Goal: Information Seeking & Learning: Learn about a topic

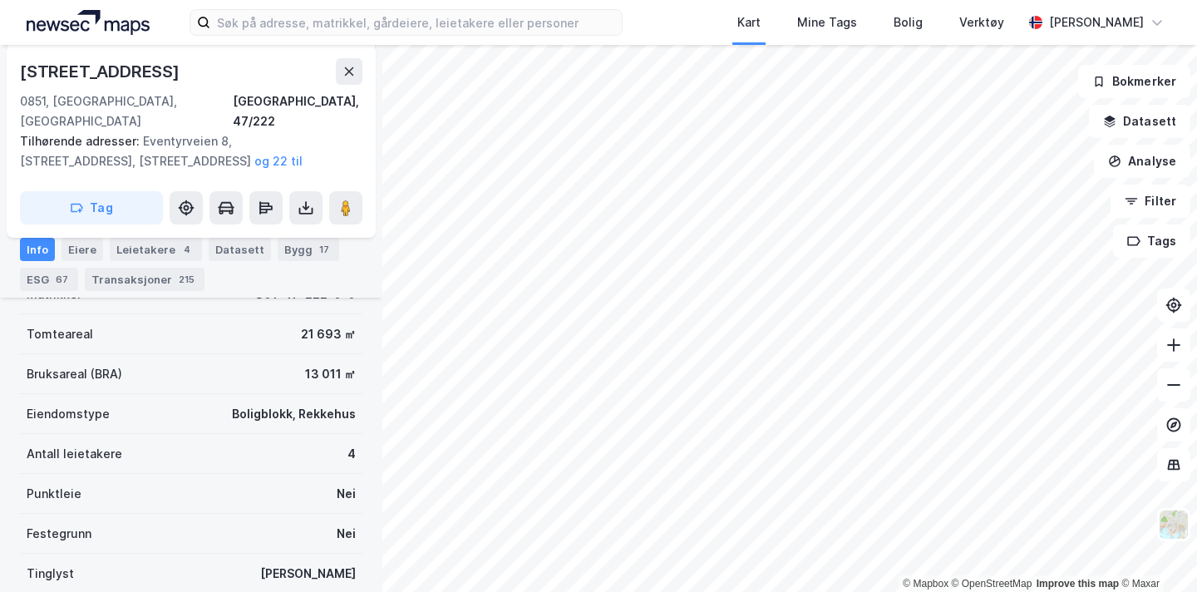
scroll to position [250, 0]
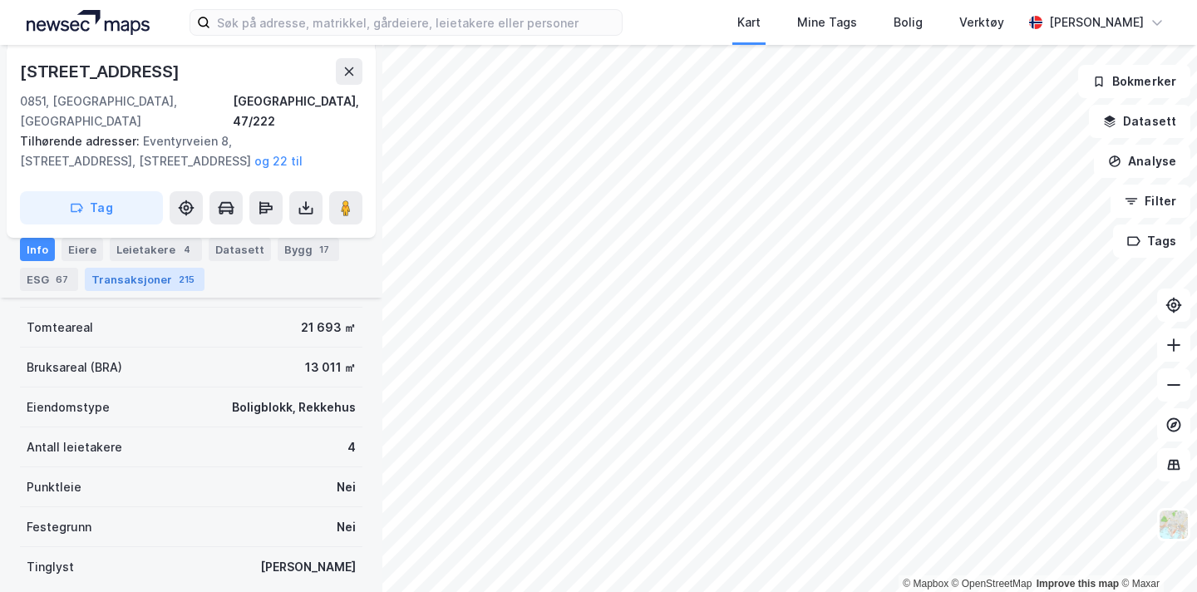
click at [132, 286] on div "Transaksjoner 215" at bounding box center [145, 279] width 120 height 23
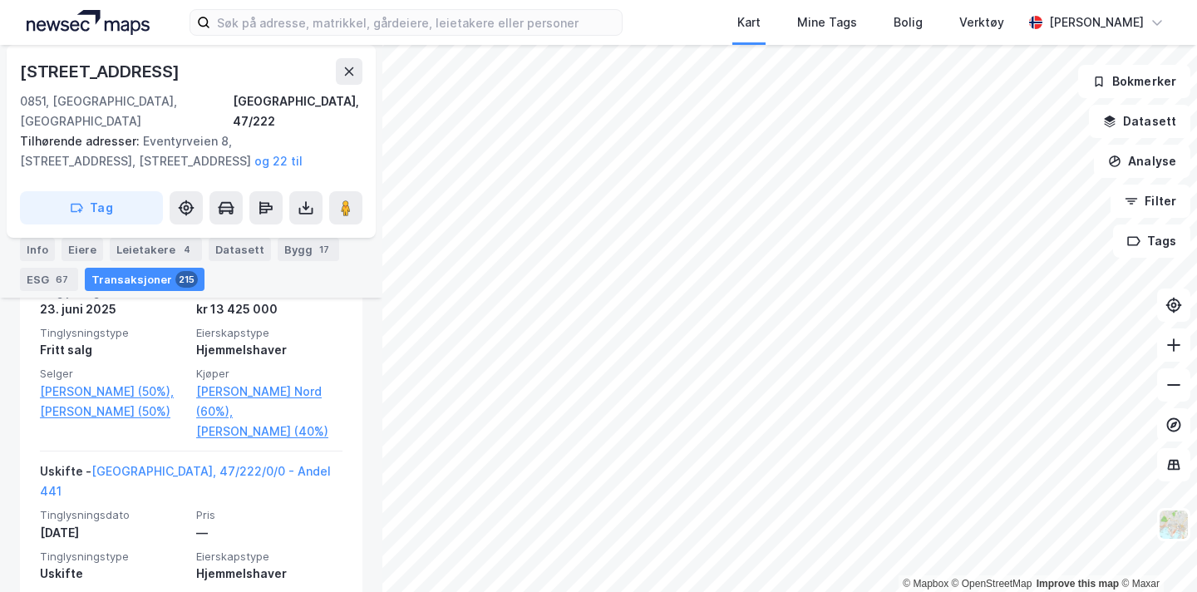
scroll to position [781, 0]
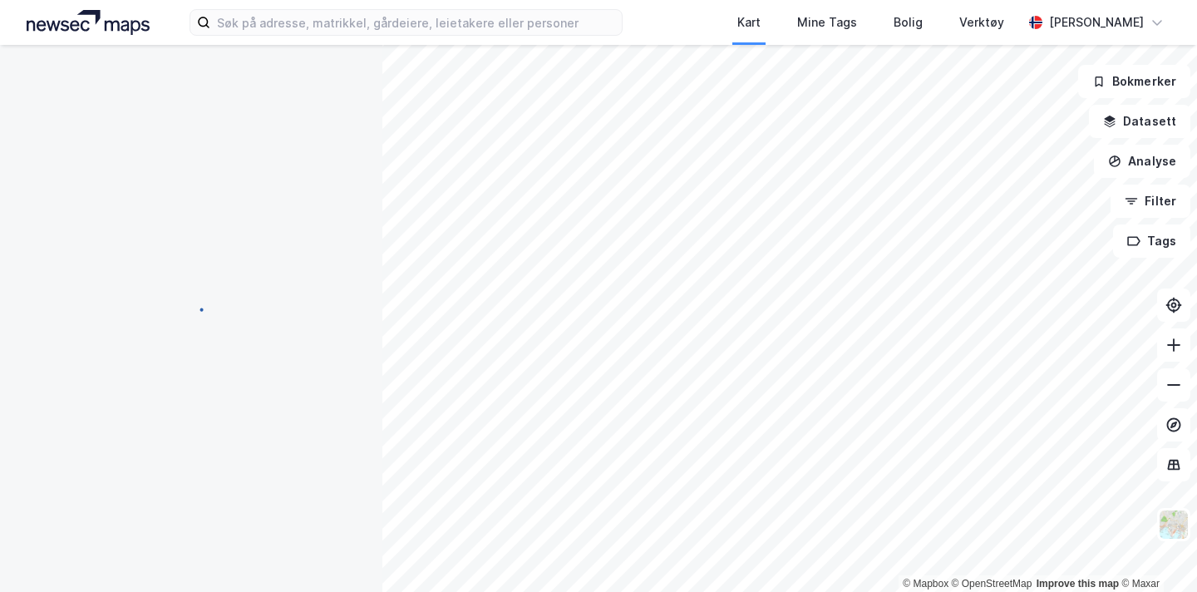
scroll to position [218, 0]
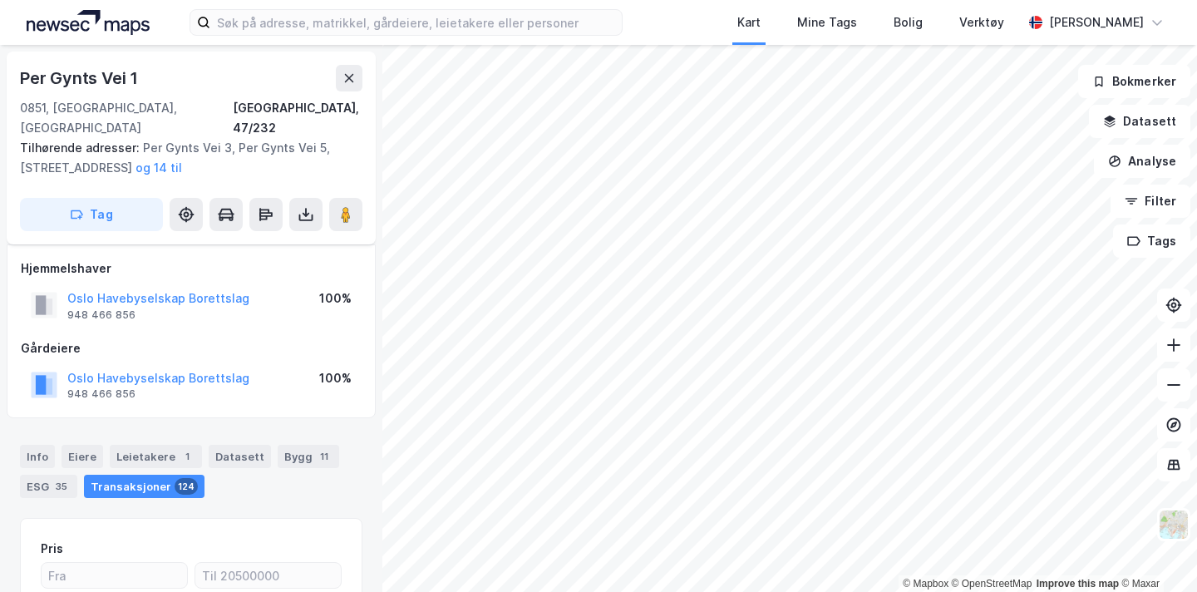
scroll to position [218, 0]
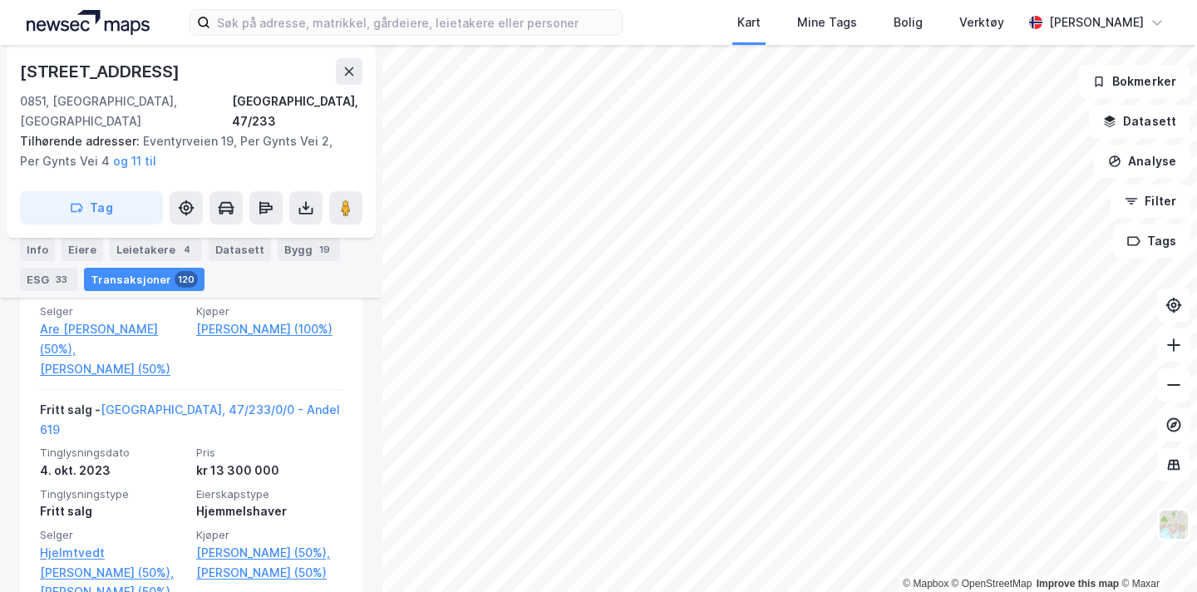
scroll to position [644, 0]
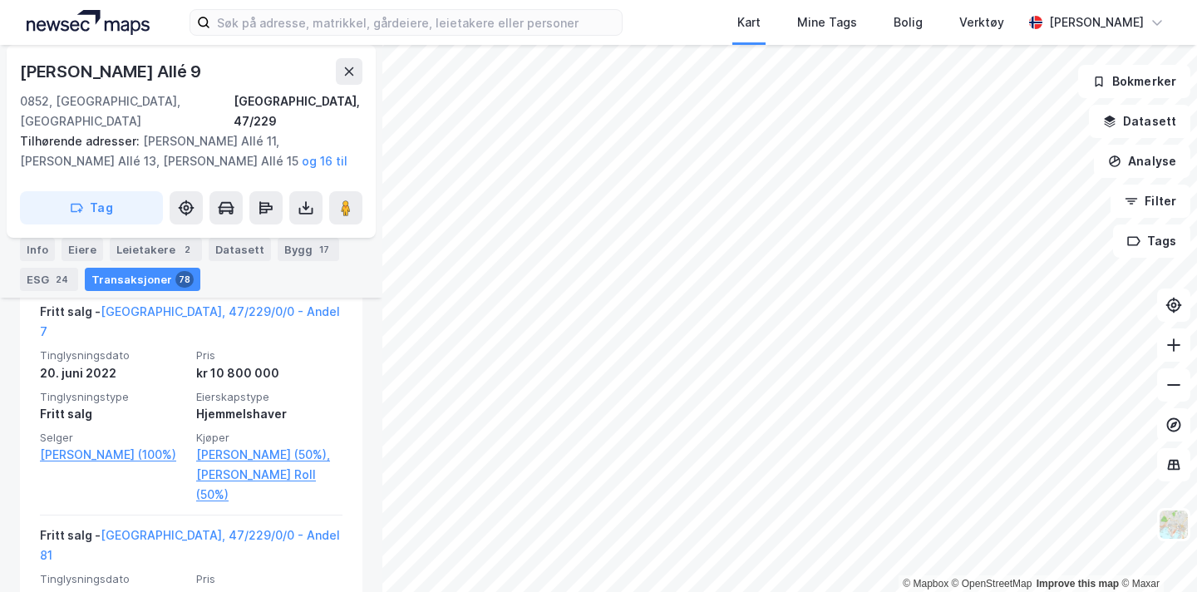
scroll to position [1322, 0]
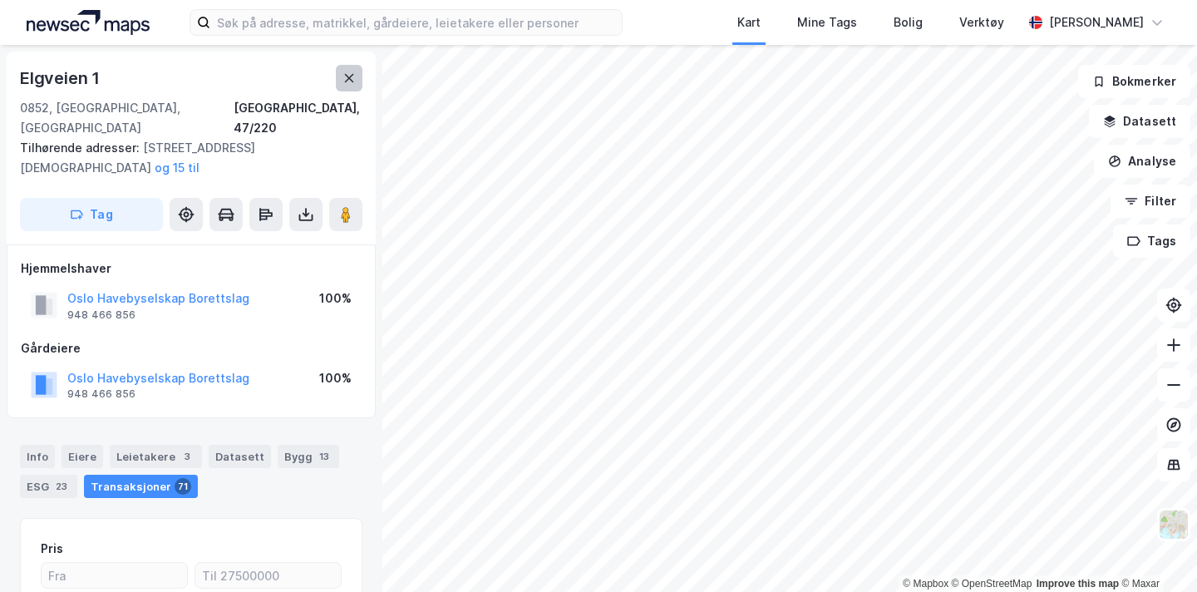
click at [348, 81] on icon at bounding box center [349, 78] width 13 height 13
